Goal: Communication & Community: Answer question/provide support

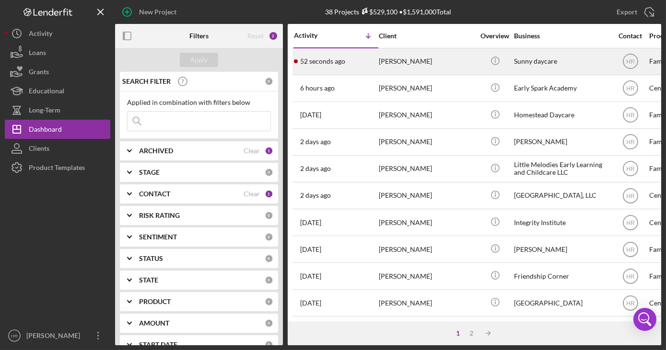
click at [403, 61] on div "[PERSON_NAME]" at bounding box center [427, 61] width 96 height 25
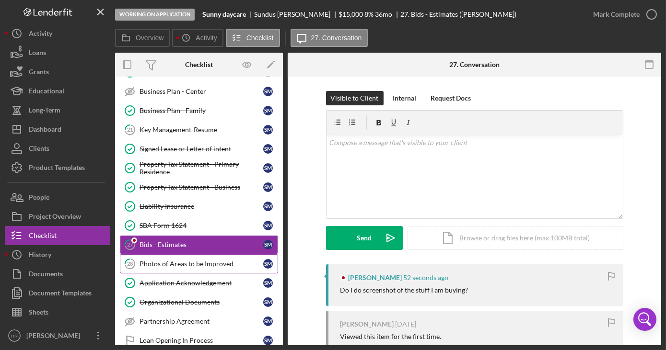
scroll to position [261, 0]
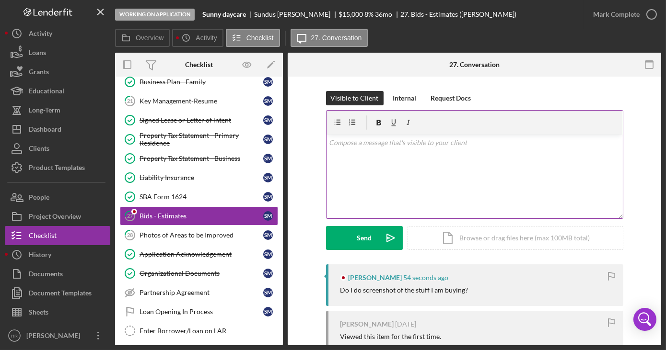
click at [393, 180] on div "v Color teal Color pink Remove color Add row above Add row below Add column bef…" at bounding box center [474, 177] width 296 height 84
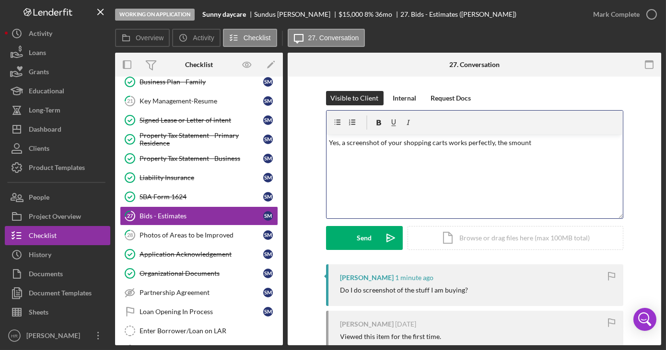
click at [526, 142] on p "Yes, a screenshot of your shopping carts works perfectly, the smount" at bounding box center [474, 143] width 291 height 11
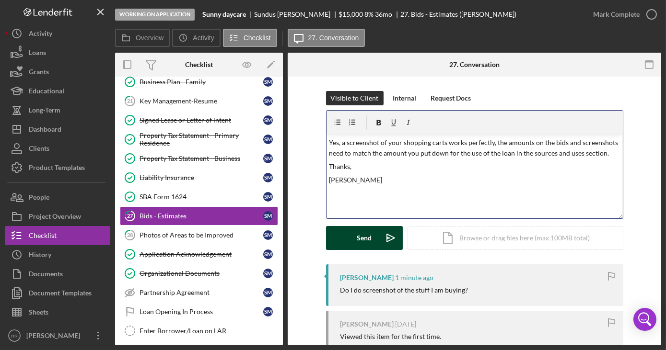
click at [365, 235] on div "Send" at bounding box center [364, 238] width 15 height 24
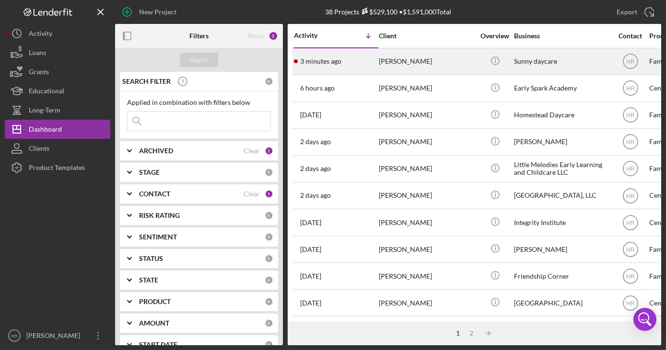
click at [517, 66] on div "Sunny daycare" at bounding box center [562, 61] width 96 height 25
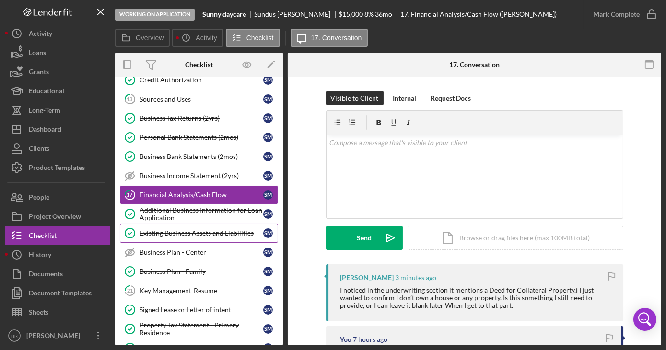
scroll to position [130, 0]
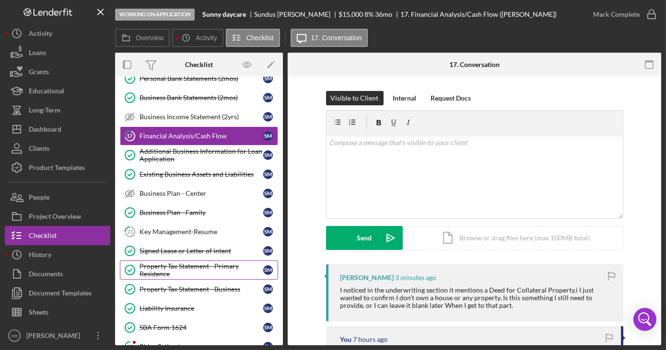
click at [185, 265] on div "Property Tax Statement - Primary Residence" at bounding box center [201, 270] width 124 height 15
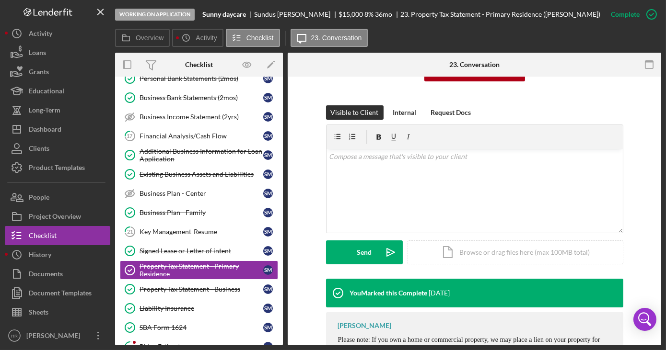
scroll to position [218, 0]
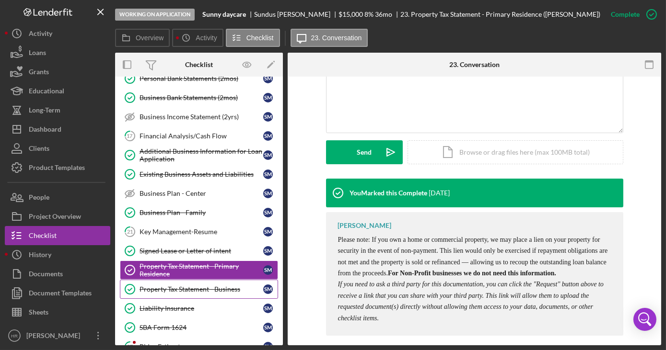
click at [175, 280] on link "Property Tax Statement - Business Property Tax Statement - Business S M" at bounding box center [199, 289] width 158 height 19
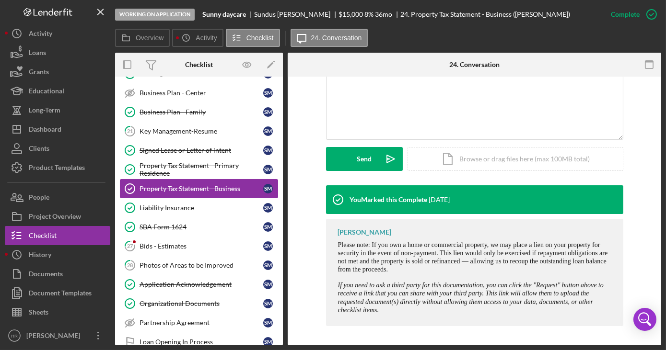
scroll to position [261, 0]
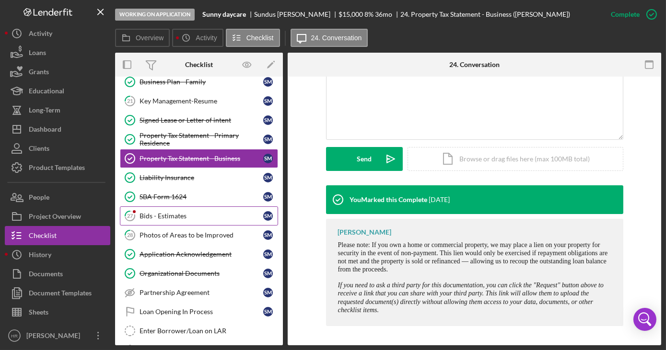
click at [164, 217] on link "27 Bids - Estimates S M" at bounding box center [199, 216] width 158 height 19
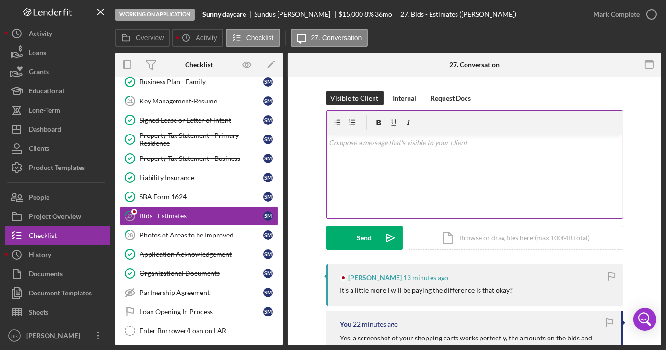
click at [401, 153] on div "v Color teal Color pink Remove color Add row above Add row below Add column bef…" at bounding box center [474, 177] width 296 height 84
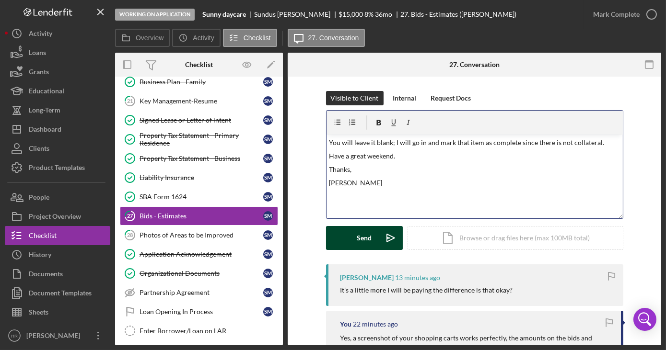
click at [357, 236] on div "Send" at bounding box center [364, 238] width 15 height 24
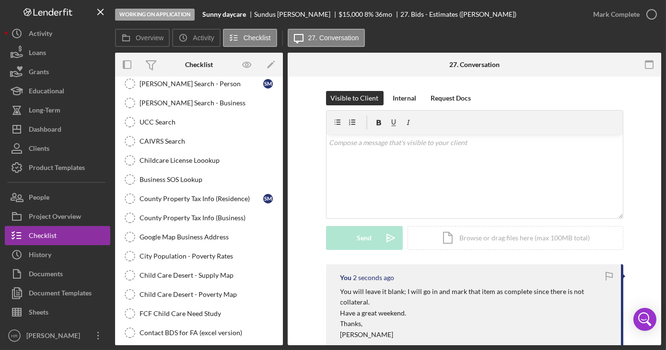
scroll to position [761, 0]
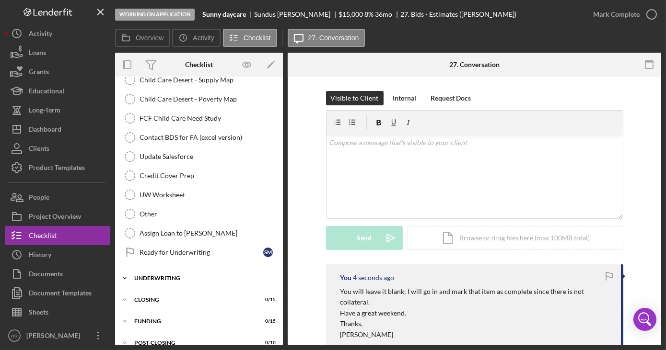
click at [166, 276] on div "UNDERWRITING" at bounding box center [202, 279] width 137 height 6
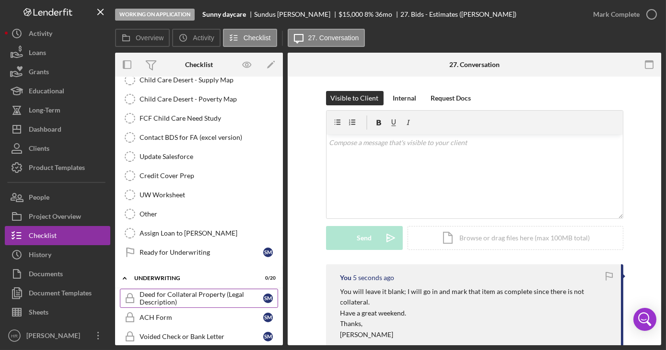
click at [167, 291] on div "Deed for Collateral Property (Legal Description)" at bounding box center [201, 298] width 124 height 15
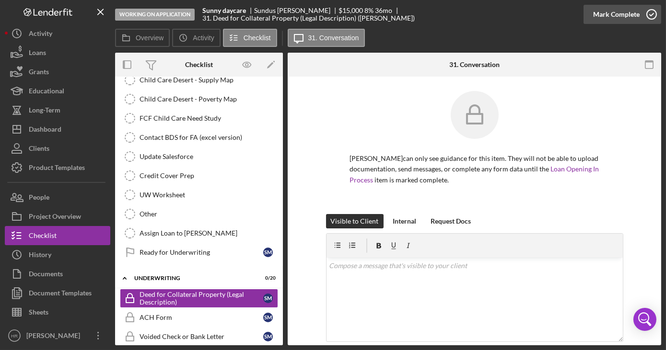
click at [655, 13] on icon "button" at bounding box center [651, 14] width 24 height 24
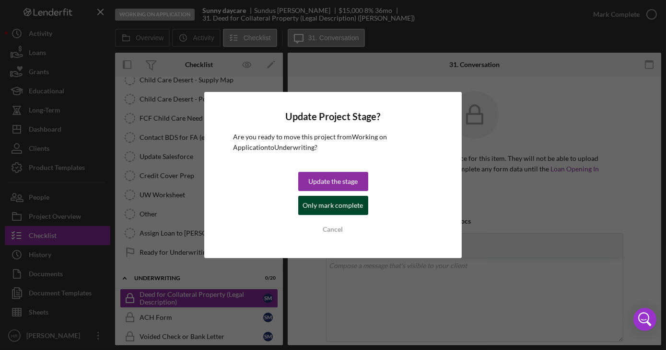
click at [342, 210] on div "Only mark complete" at bounding box center [333, 205] width 60 height 19
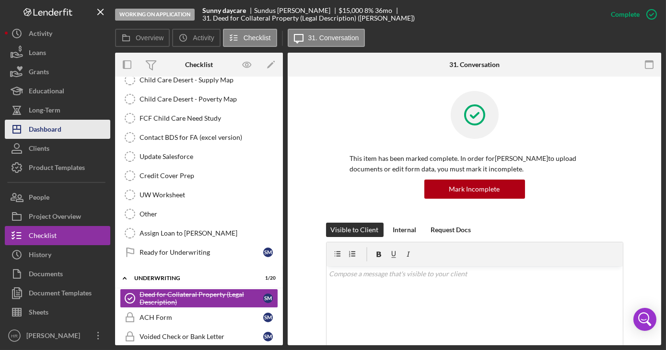
click at [55, 133] on div "Dashboard" at bounding box center [45, 131] width 33 height 22
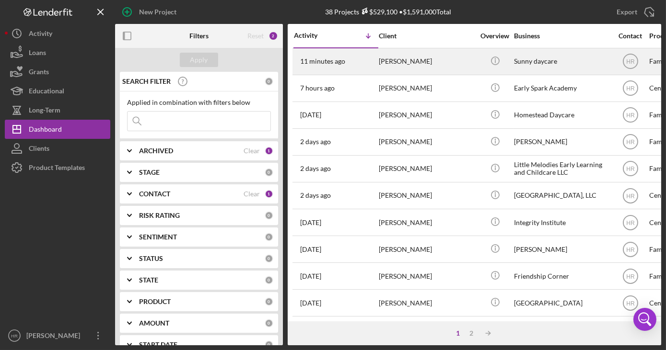
click at [533, 61] on div "Sunny daycare" at bounding box center [562, 61] width 96 height 25
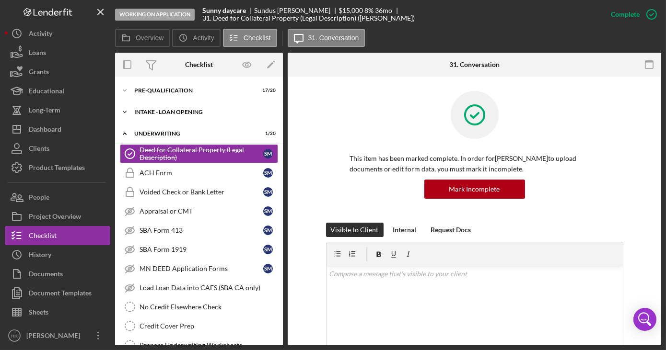
click at [167, 106] on div "Icon/Expander INTAKE - LOAN OPENING 14 / 47" at bounding box center [199, 112] width 168 height 19
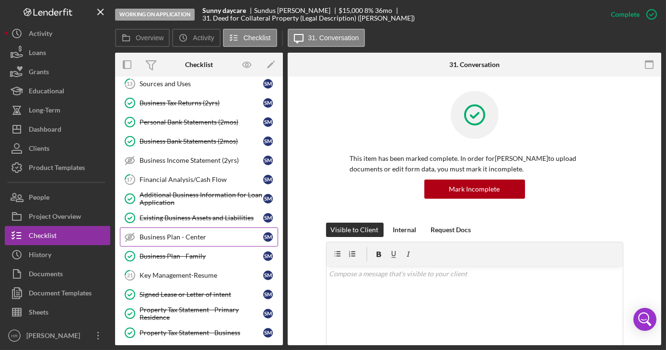
scroll to position [218, 0]
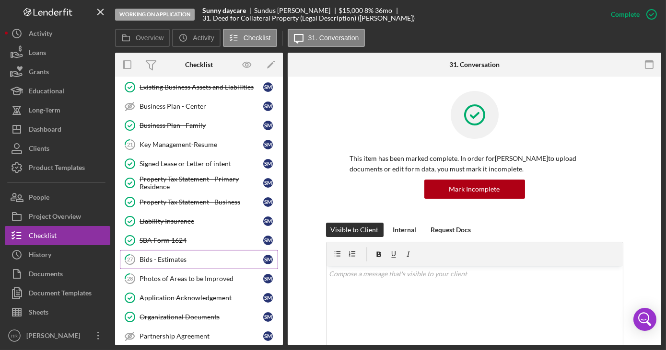
click at [183, 256] on div "Bids - Estimates" at bounding box center [201, 260] width 124 height 8
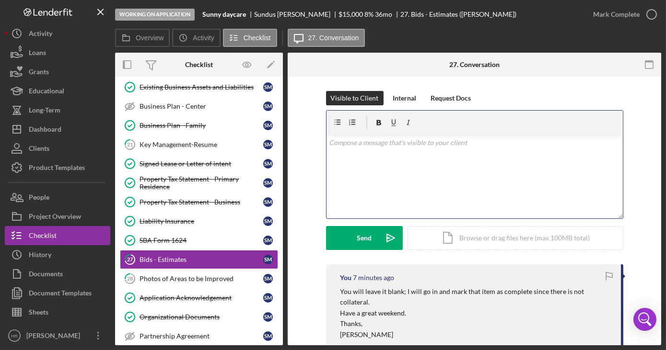
click at [410, 174] on div "v Color teal Color pink Remove color Add row above Add row below Add column bef…" at bounding box center [474, 177] width 296 height 84
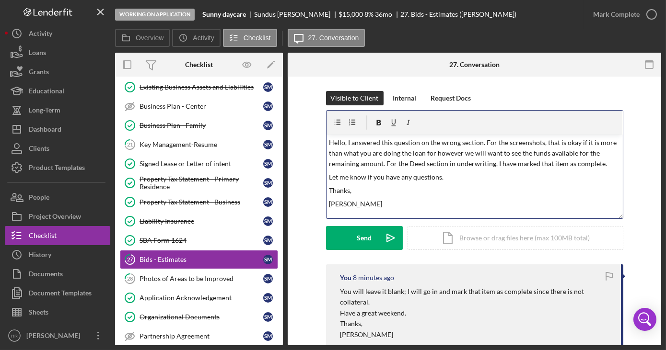
drag, startPoint x: 435, startPoint y: 182, endPoint x: 443, endPoint y: 183, distance: 8.6
click at [434, 183] on p "Let me know if you have any questions." at bounding box center [474, 177] width 291 height 11
click at [434, 150] on p "Hello, I answered this question on the wrong section. For the screenshots, that…" at bounding box center [474, 154] width 291 height 32
click at [380, 165] on p "Hello, I answered this question on the wrong section. For the screenshots, that…" at bounding box center [474, 154] width 291 height 32
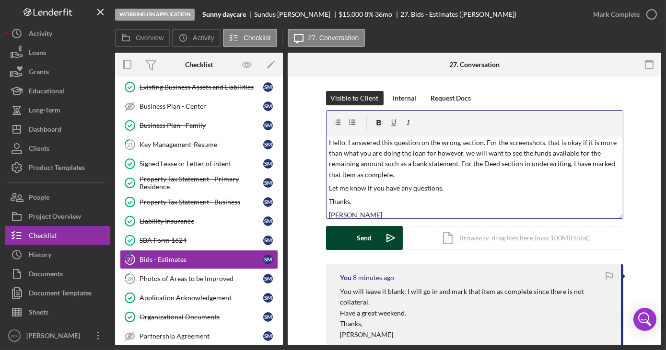
click at [363, 235] on div "Send" at bounding box center [364, 238] width 15 height 24
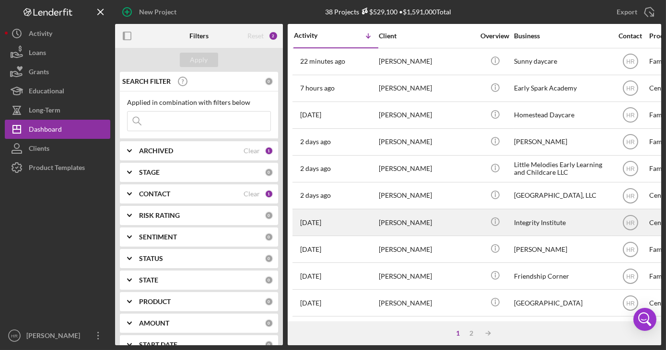
click at [539, 222] on div "Integrity Institute" at bounding box center [562, 222] width 96 height 25
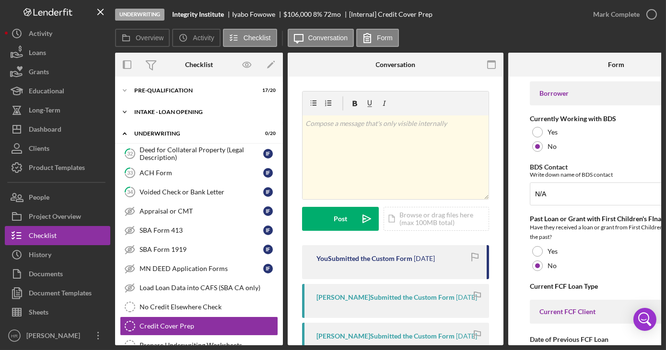
click at [167, 112] on div "INTAKE - LOAN OPENING" at bounding box center [202, 112] width 137 height 6
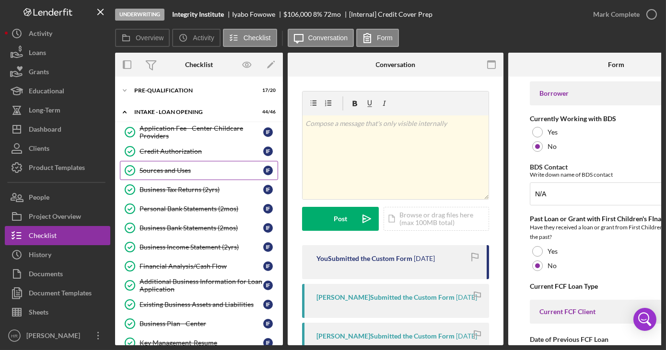
click at [177, 163] on link "Sources and Uses Sources and Uses I F" at bounding box center [199, 170] width 158 height 19
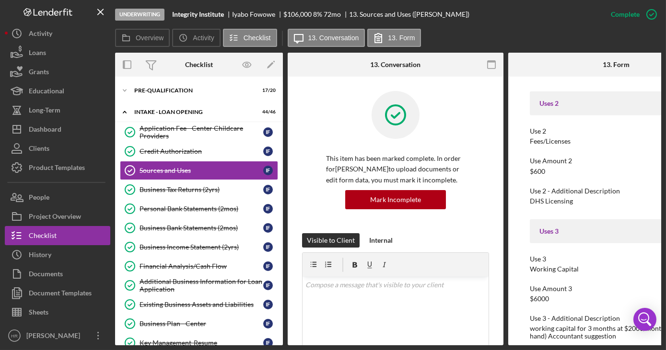
scroll to position [1045, 0]
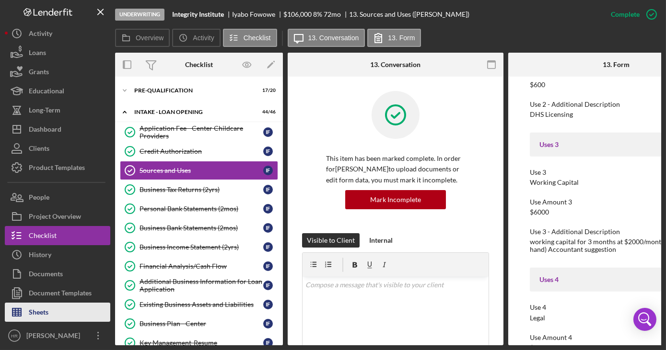
click at [56, 319] on button "Sheets" at bounding box center [57, 312] width 105 height 19
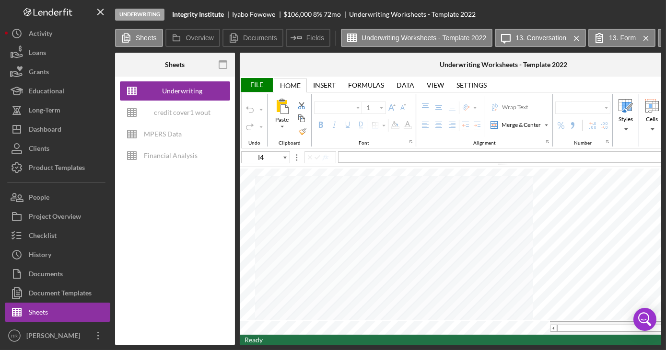
type input "Arial"
type input "10"
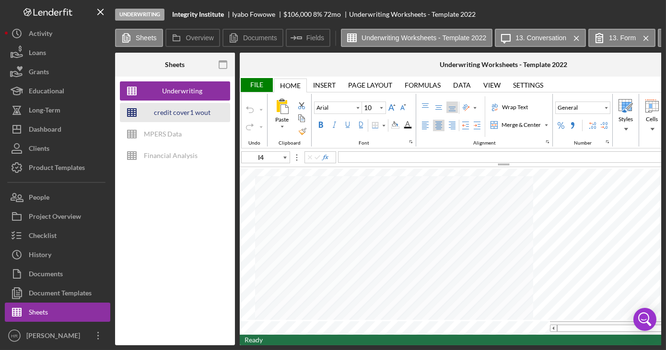
click at [180, 118] on div "credit cover1 wout restrictions" at bounding box center [182, 112] width 77 height 19
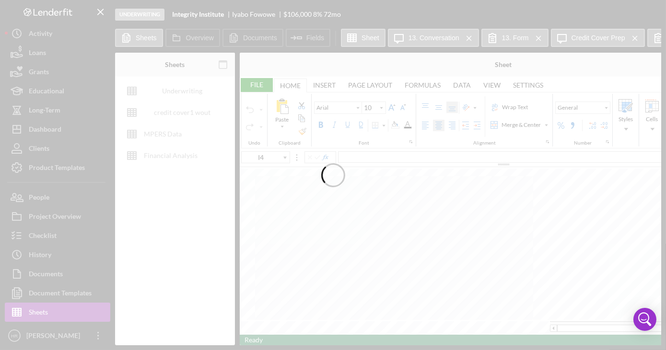
type input "Calibri"
type input "11"
type input "G24"
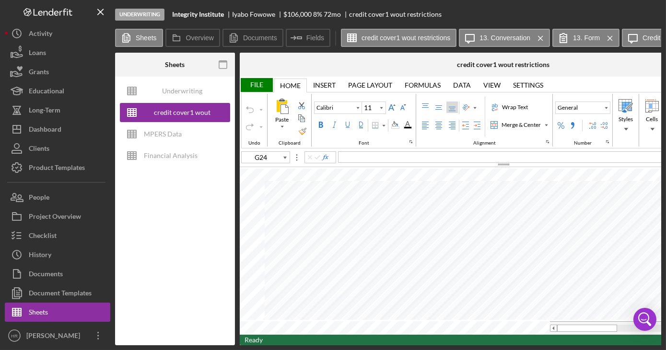
drag, startPoint x: 301, startPoint y: 345, endPoint x: 341, endPoint y: 342, distance: 39.9
click at [341, 342] on div "Sheets Underwriting Worksheets - Template 2022 credit cover1 wout restrictions …" at bounding box center [388, 199] width 546 height 293
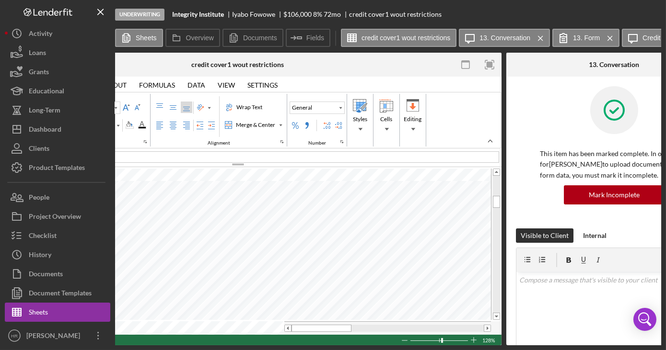
scroll to position [0, 225]
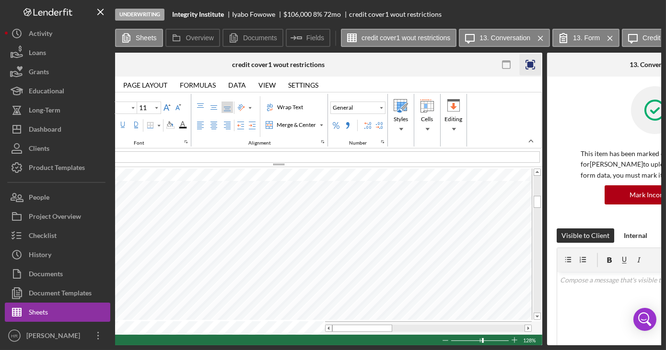
click at [535, 65] on icon "button" at bounding box center [530, 65] width 22 height 22
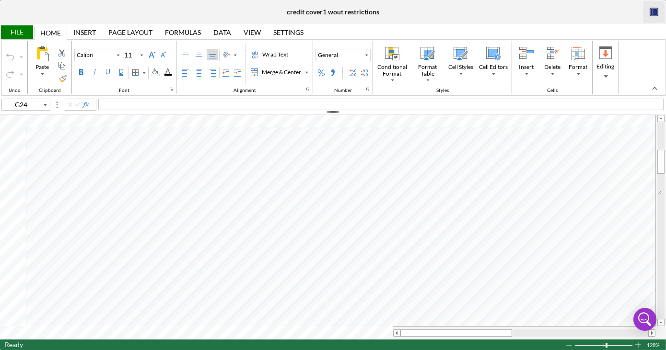
type input "Arial"
type input "10"
type input "I4"
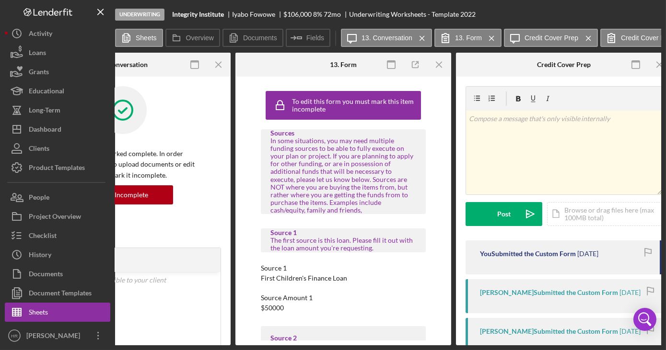
type input "Arial"
type input "10"
click at [50, 242] on div "Checklist" at bounding box center [43, 237] width 28 height 22
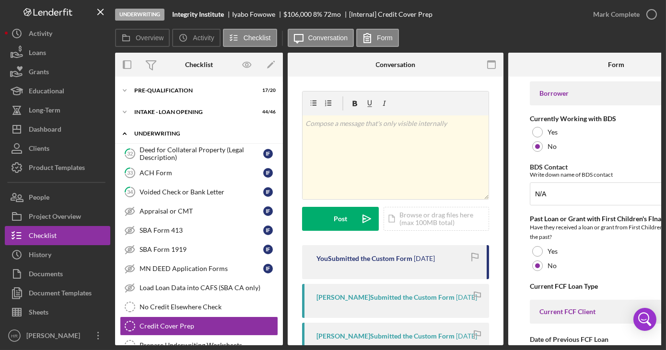
click at [160, 134] on div "UNDERWRITING" at bounding box center [202, 134] width 137 height 6
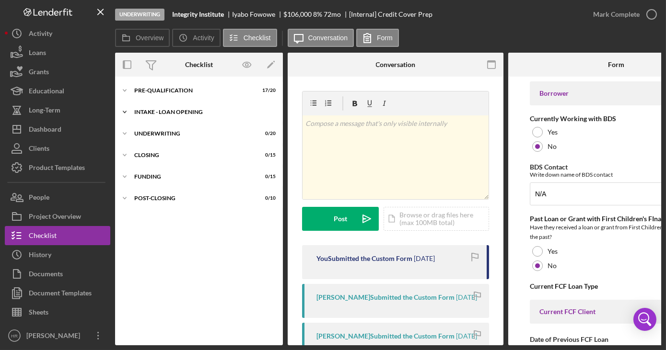
click at [154, 115] on div "INTAKE - LOAN OPENING" at bounding box center [202, 112] width 137 height 6
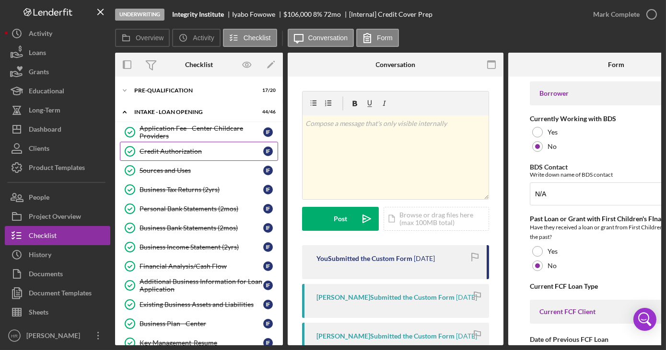
drag, startPoint x: 153, startPoint y: 165, endPoint x: 180, endPoint y: 154, distance: 29.2
click at [154, 165] on link "Sources and Uses Sources and Uses I F" at bounding box center [199, 170] width 158 height 19
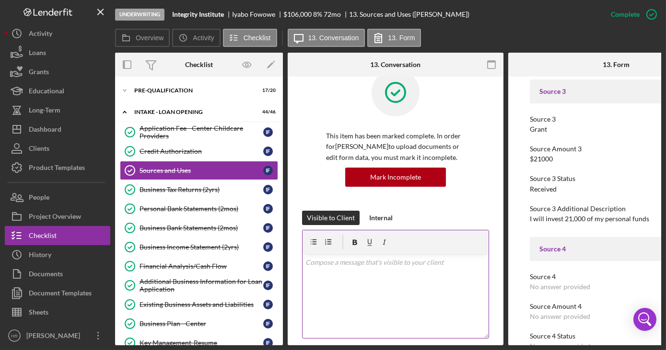
scroll to position [43, 0]
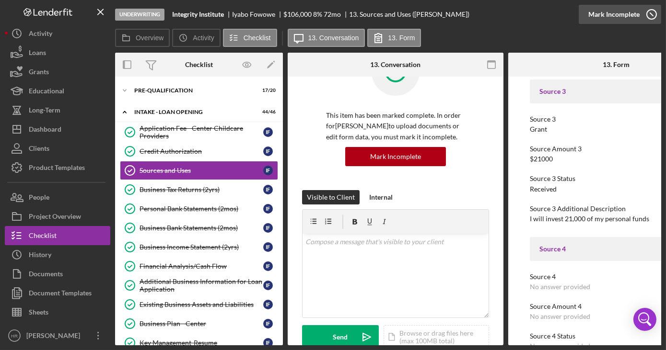
click at [651, 14] on icon "button" at bounding box center [651, 14] width 24 height 24
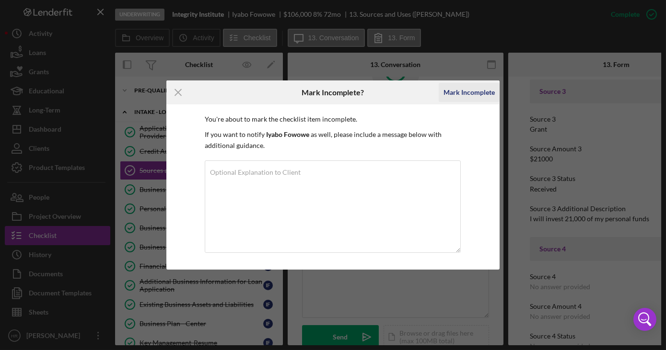
click at [461, 92] on div "Mark Incomplete" at bounding box center [468, 92] width 51 height 19
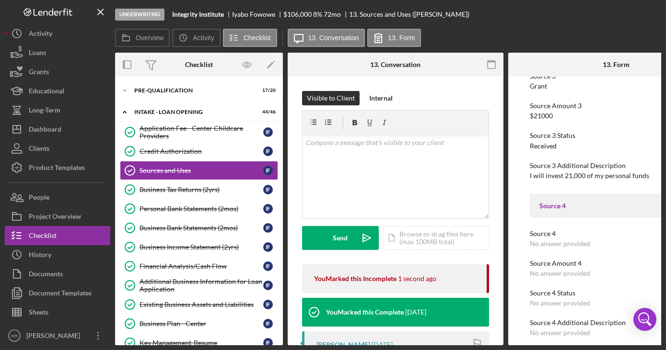
scroll to position [349, 0]
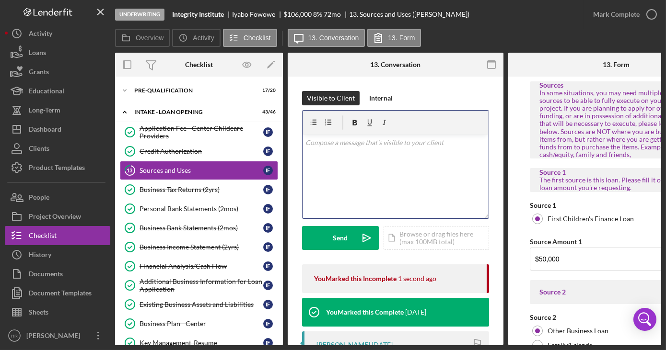
click at [340, 169] on div "v Color teal Color pink Remove color Add row above Add row below Add column bef…" at bounding box center [395, 177] width 186 height 84
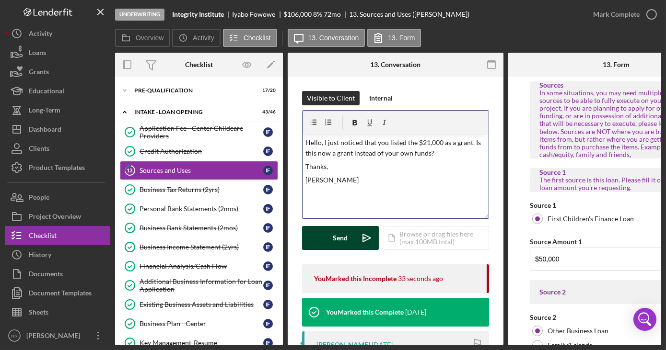
drag, startPoint x: 321, startPoint y: 239, endPoint x: 310, endPoint y: 239, distance: 11.0
click at [321, 239] on button "Send Icon/icon-invite-send" at bounding box center [340, 238] width 77 height 24
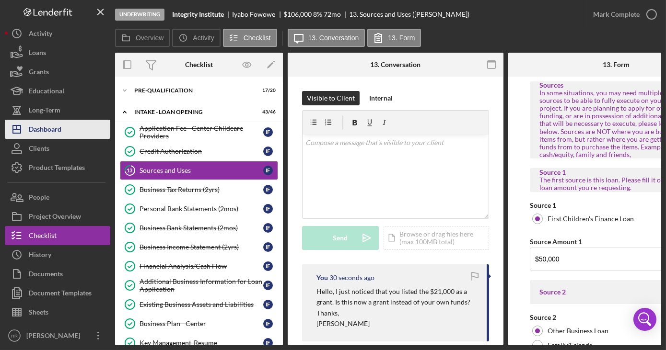
click at [61, 125] on div "Dashboard" at bounding box center [45, 131] width 33 height 22
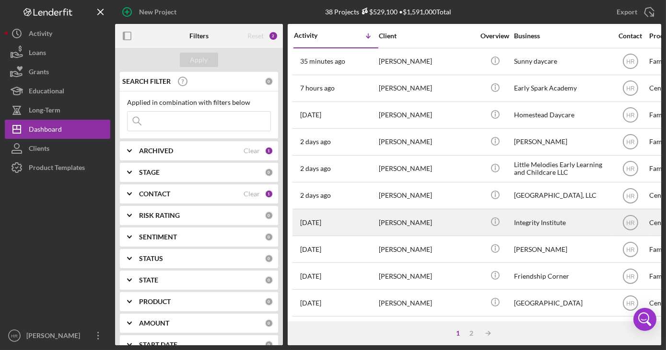
click at [532, 219] on div "Integrity Institute" at bounding box center [562, 222] width 96 height 25
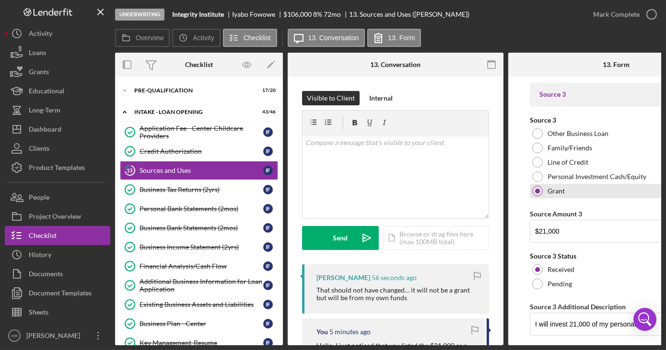
scroll to position [436, 0]
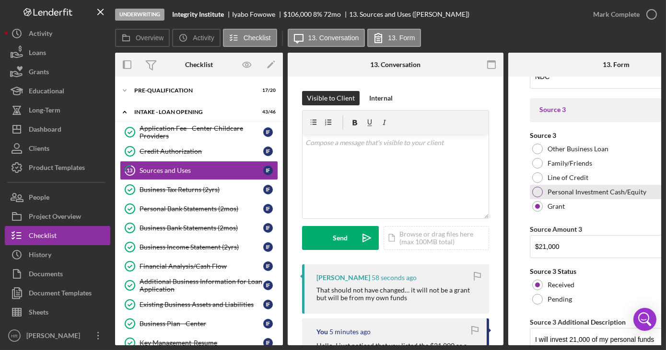
click at [555, 190] on label "Personal Investment Cash/Equity" at bounding box center [596, 192] width 99 height 8
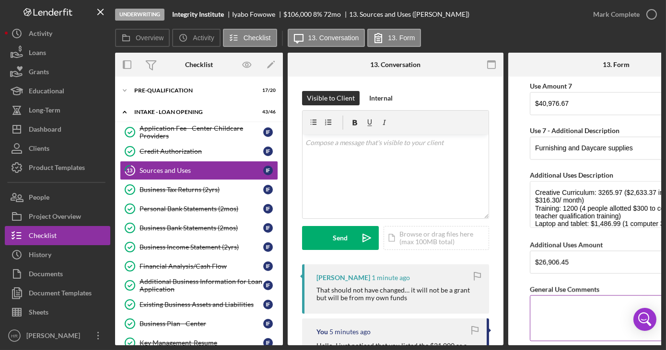
scroll to position [3896, 0]
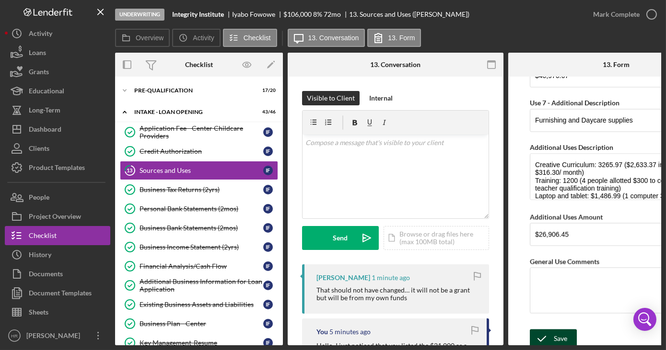
click at [560, 333] on div "Save" at bounding box center [559, 338] width 13 height 19
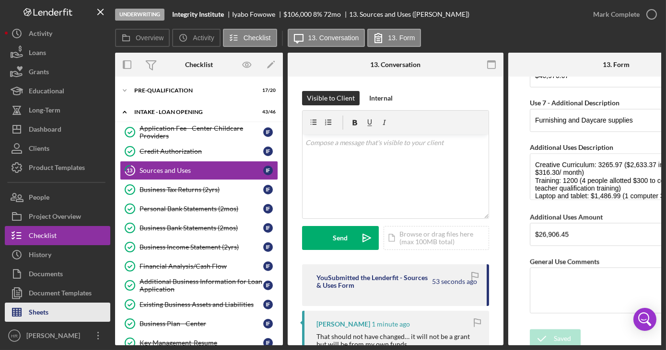
drag, startPoint x: 24, startPoint y: 313, endPoint x: 23, endPoint y: 305, distance: 8.2
click at [24, 313] on icon "button" at bounding box center [17, 312] width 24 height 24
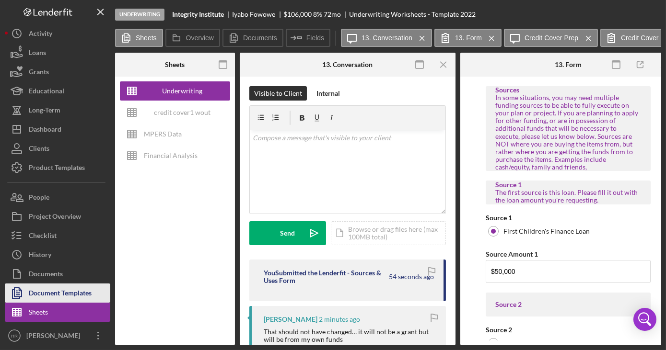
type input "Arial"
type input "10"
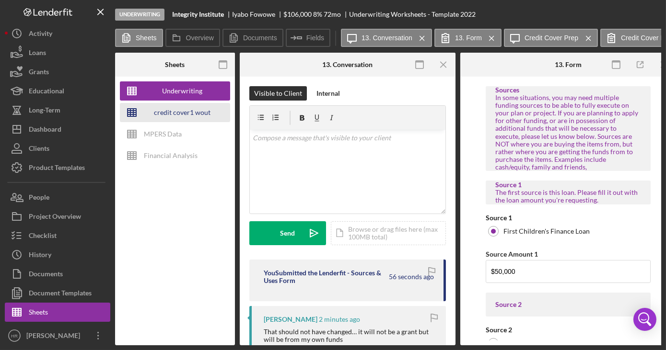
click at [176, 115] on div "credit cover1 wout restrictions" at bounding box center [182, 112] width 77 height 19
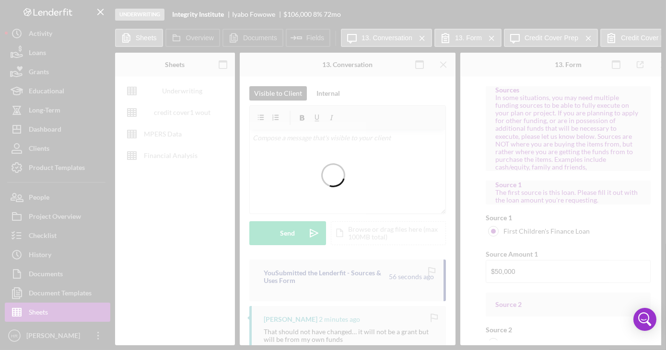
type input "Calibri"
type input "11"
type input "G24"
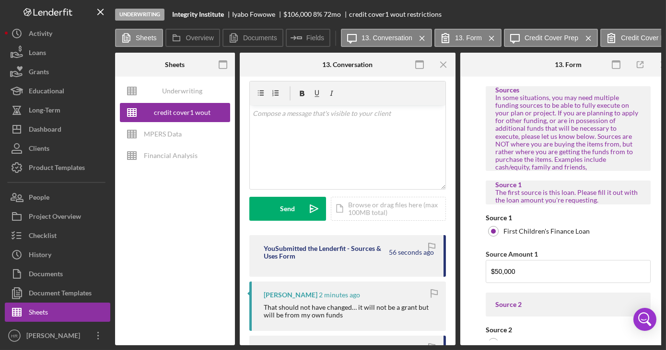
scroll to position [43, 0]
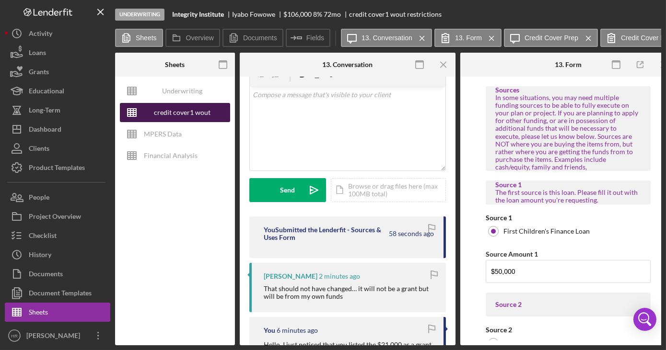
click at [176, 115] on div "credit cover1 wout restrictions" at bounding box center [182, 112] width 77 height 19
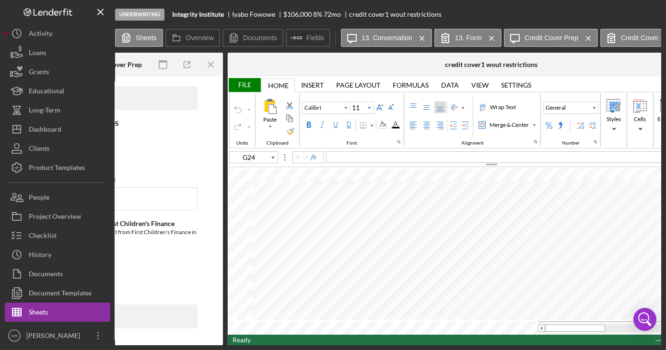
scroll to position [0, 897]
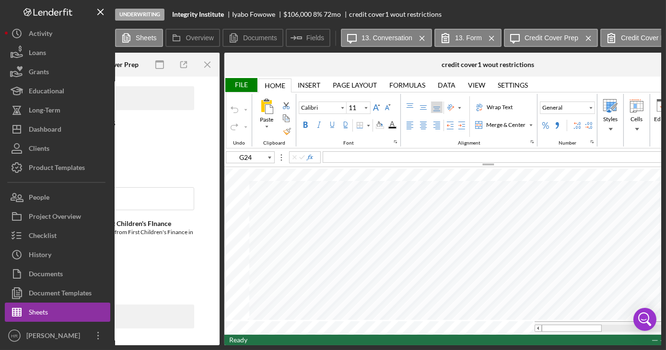
drag, startPoint x: 486, startPoint y: 342, endPoint x: 495, endPoint y: 342, distance: 8.6
click at [495, 342] on div "Ready 128%" at bounding box center [487, 340] width 527 height 11
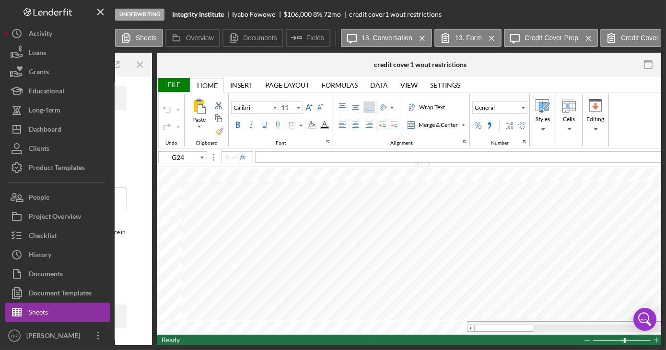
scroll to position [0, 988]
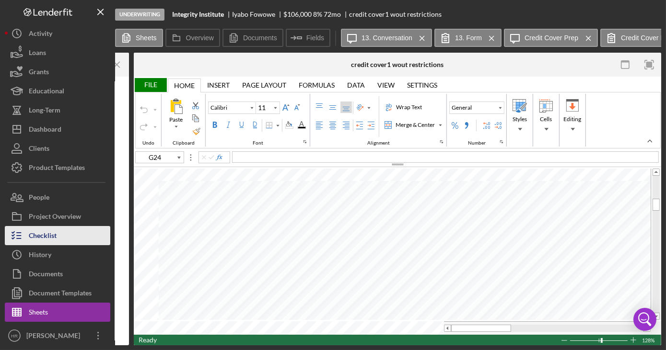
click at [54, 240] on div "Checklist" at bounding box center [43, 237] width 28 height 22
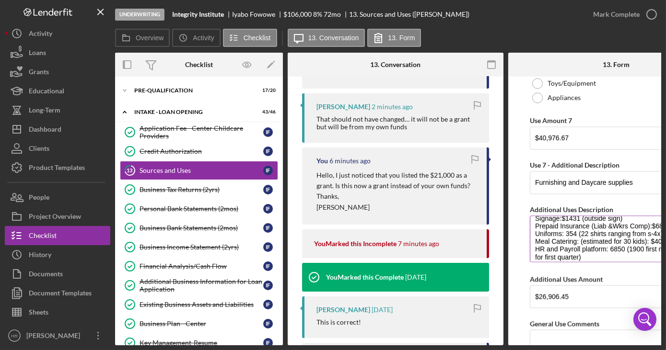
scroll to position [84, 0]
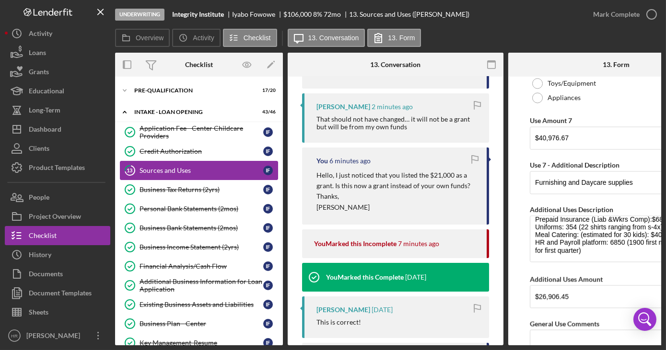
click at [167, 167] on div "Sources and Uses" at bounding box center [201, 171] width 124 height 8
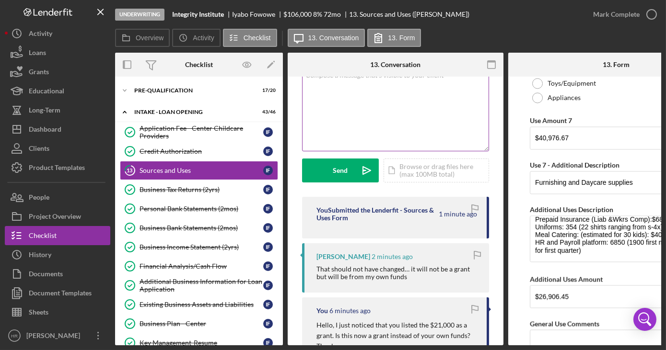
scroll to position [0, 0]
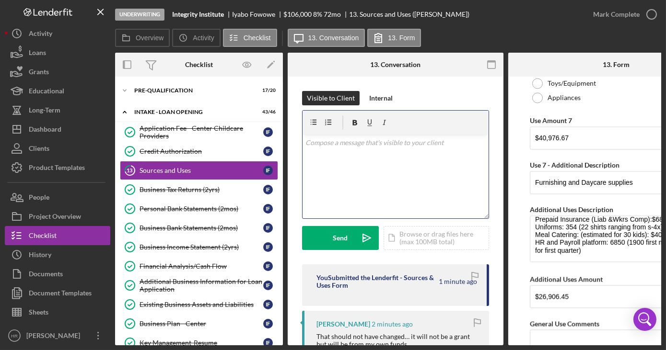
click at [361, 158] on div "v Color teal Color pink Remove color Add row above Add row below Add column bef…" at bounding box center [395, 177] width 186 height 84
click at [367, 157] on div "v Color teal Color pink Remove color Add row above Add row below Add column bef…" at bounding box center [395, 177] width 186 height 84
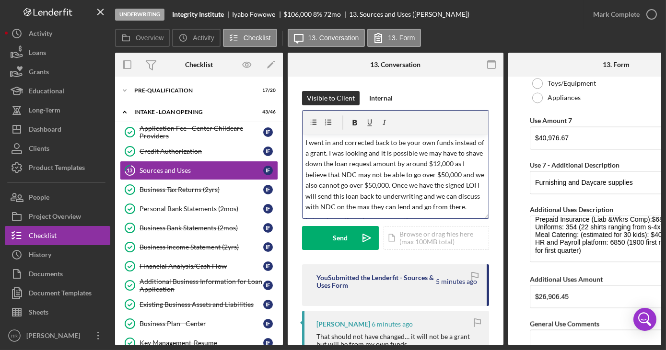
click at [470, 162] on p "I went in and corrected back to be your own funds instead of a grant. I was loo…" at bounding box center [395, 175] width 181 height 75
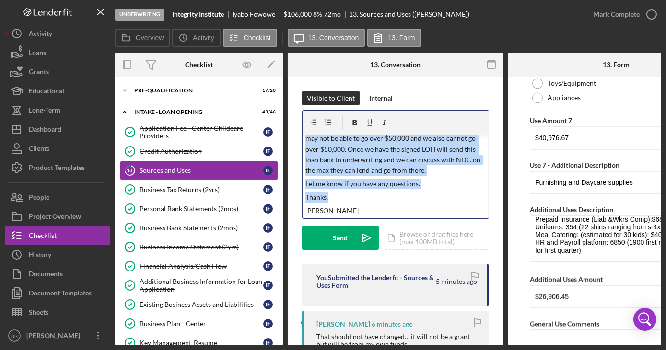
scroll to position [47, 0]
drag, startPoint x: 305, startPoint y: 143, endPoint x: 367, endPoint y: 203, distance: 86.8
click at [367, 203] on div "v Color teal Color pink Remove color Add row above Add row below Add column bef…" at bounding box center [395, 177] width 186 height 84
copy div "I went in and corrected back to be your own funds instead of a grant. I was loo…"
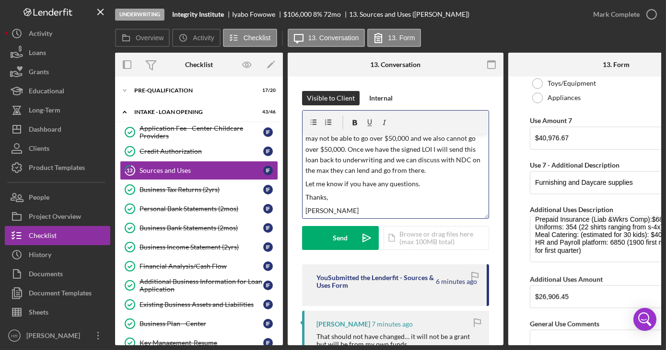
click at [334, 219] on div "v Color teal Color pink Remove color Add row above Add row below Add column bef…" at bounding box center [395, 164] width 187 height 109
click at [330, 212] on p "[PERSON_NAME]" at bounding box center [395, 211] width 181 height 11
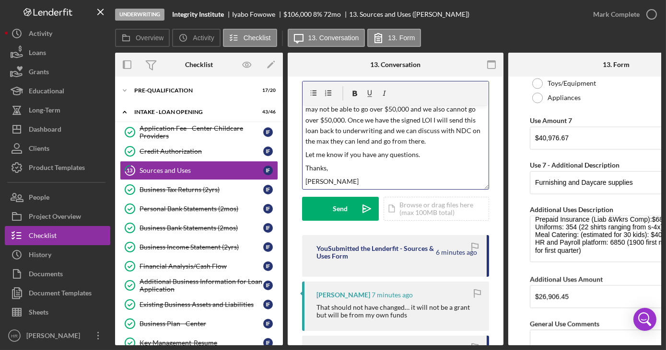
scroll to position [0, 0]
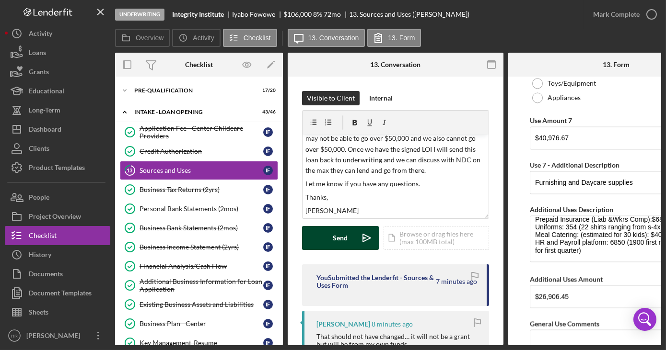
click at [330, 236] on button "Send Icon/icon-invite-send" at bounding box center [340, 238] width 77 height 24
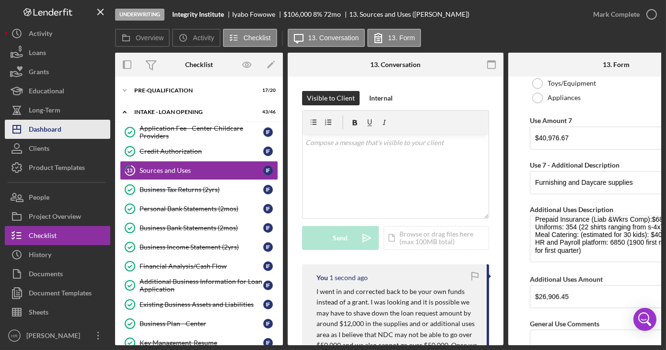
click at [60, 132] on div "Dashboard" at bounding box center [45, 131] width 33 height 22
